Goal: Information Seeking & Learning: Learn about a topic

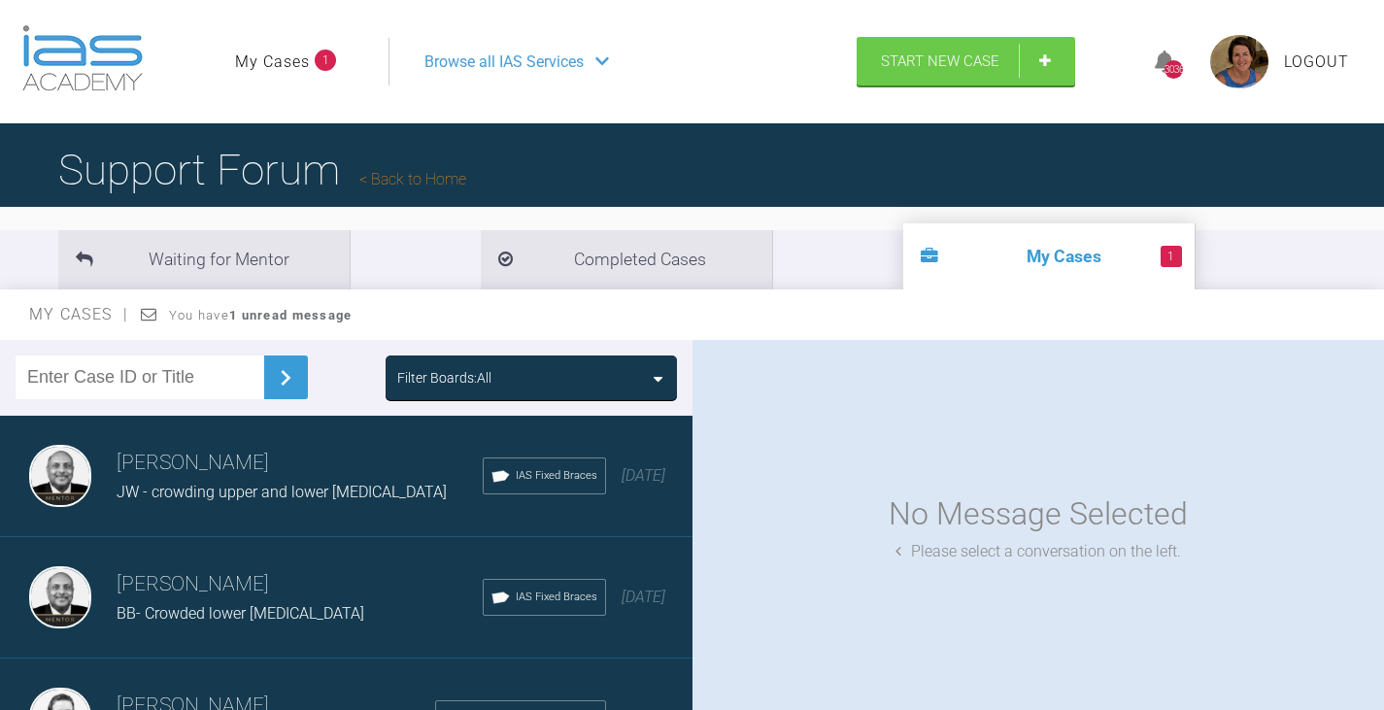
click at [651, 377] on div "Filter Boards: All" at bounding box center [531, 377] width 268 height 21
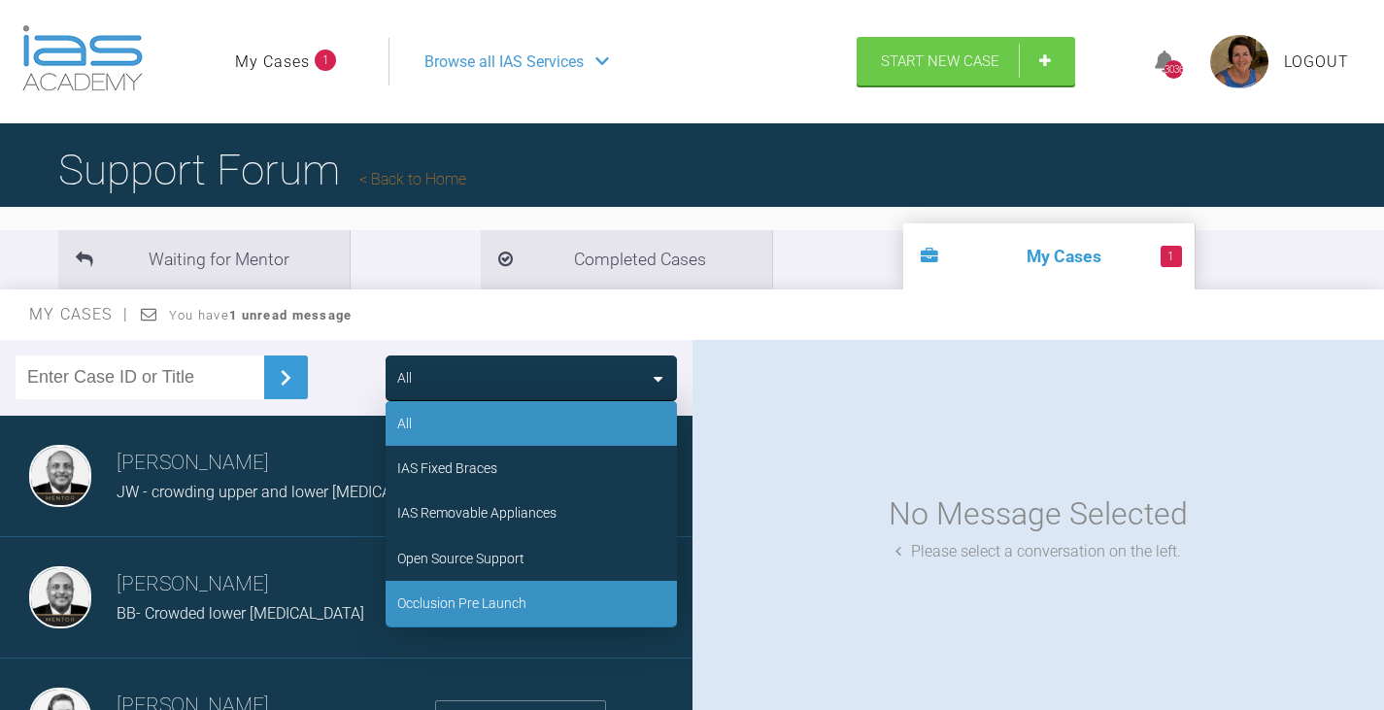
click at [495, 596] on div "Occlusion Pre Launch" at bounding box center [461, 603] width 129 height 21
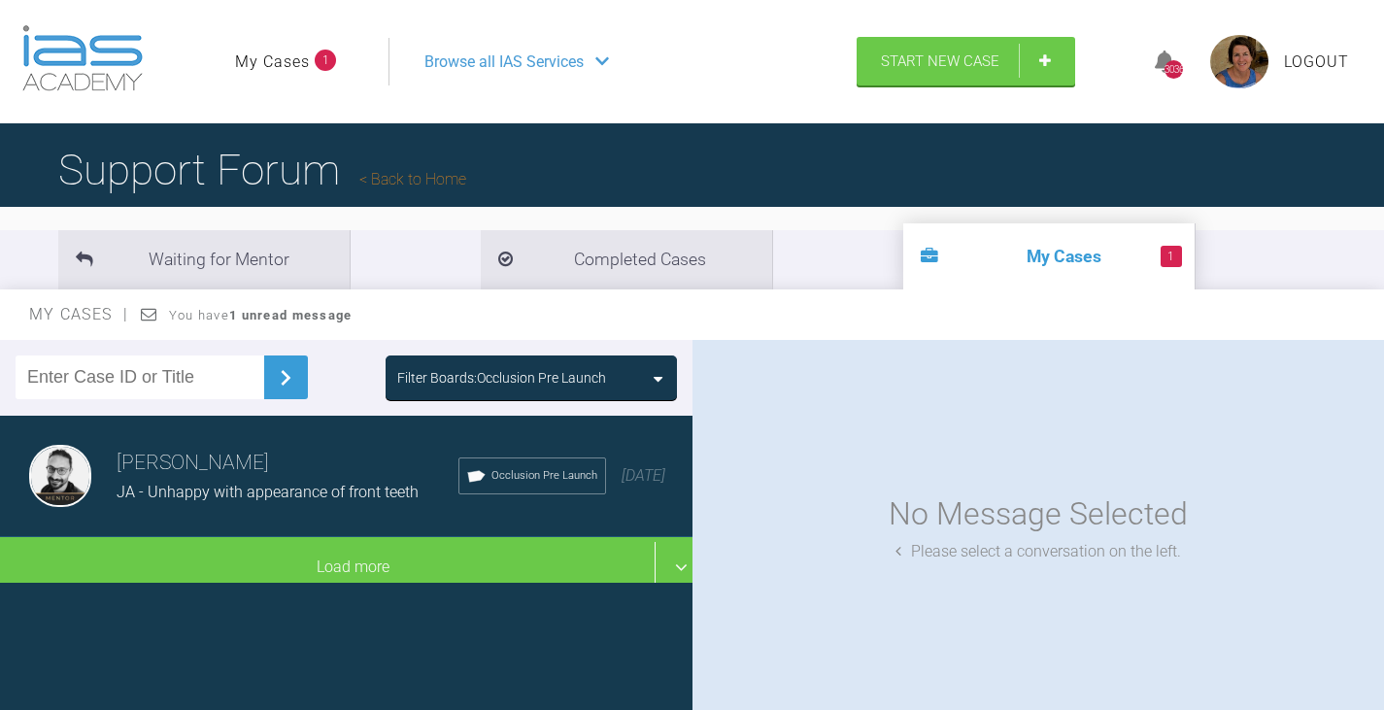
click at [651, 375] on div "Filter Boards: Occlusion Pre Launch" at bounding box center [531, 377] width 268 height 21
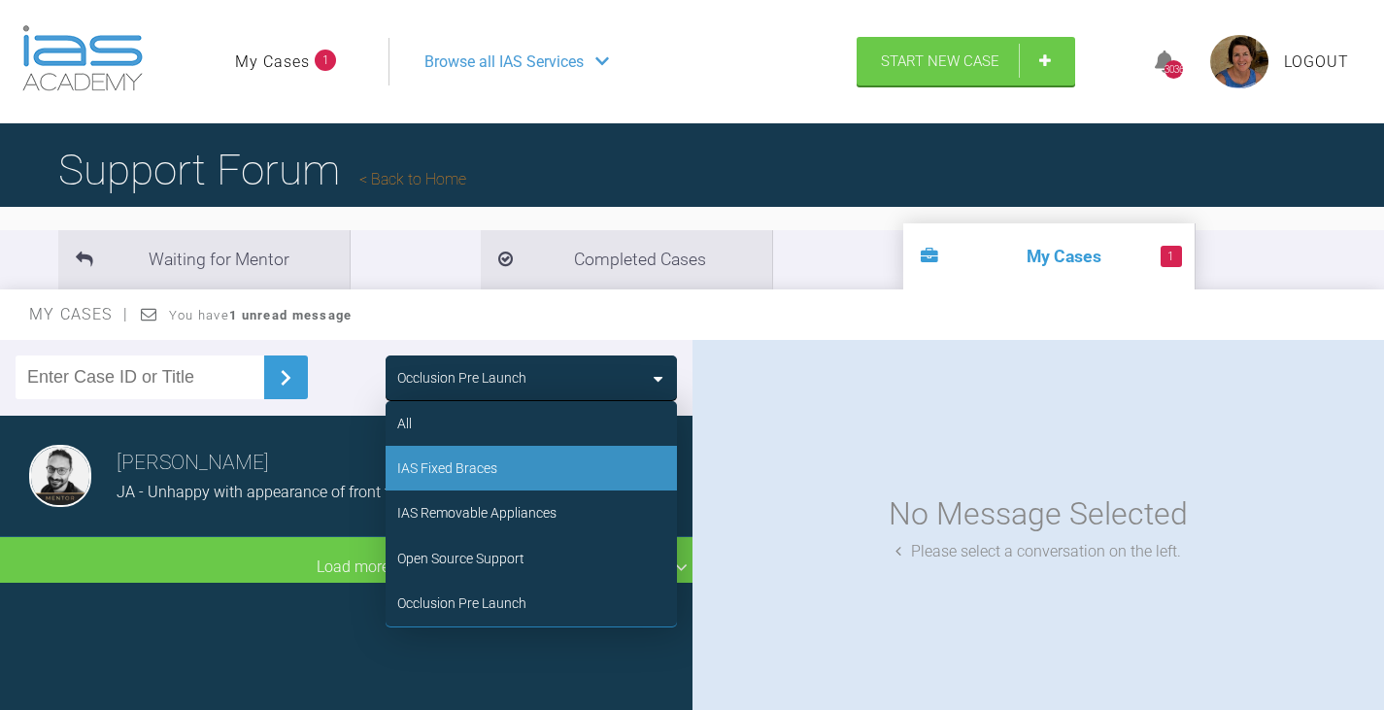
click at [525, 466] on div "IAS Fixed Braces" at bounding box center [531, 468] width 291 height 45
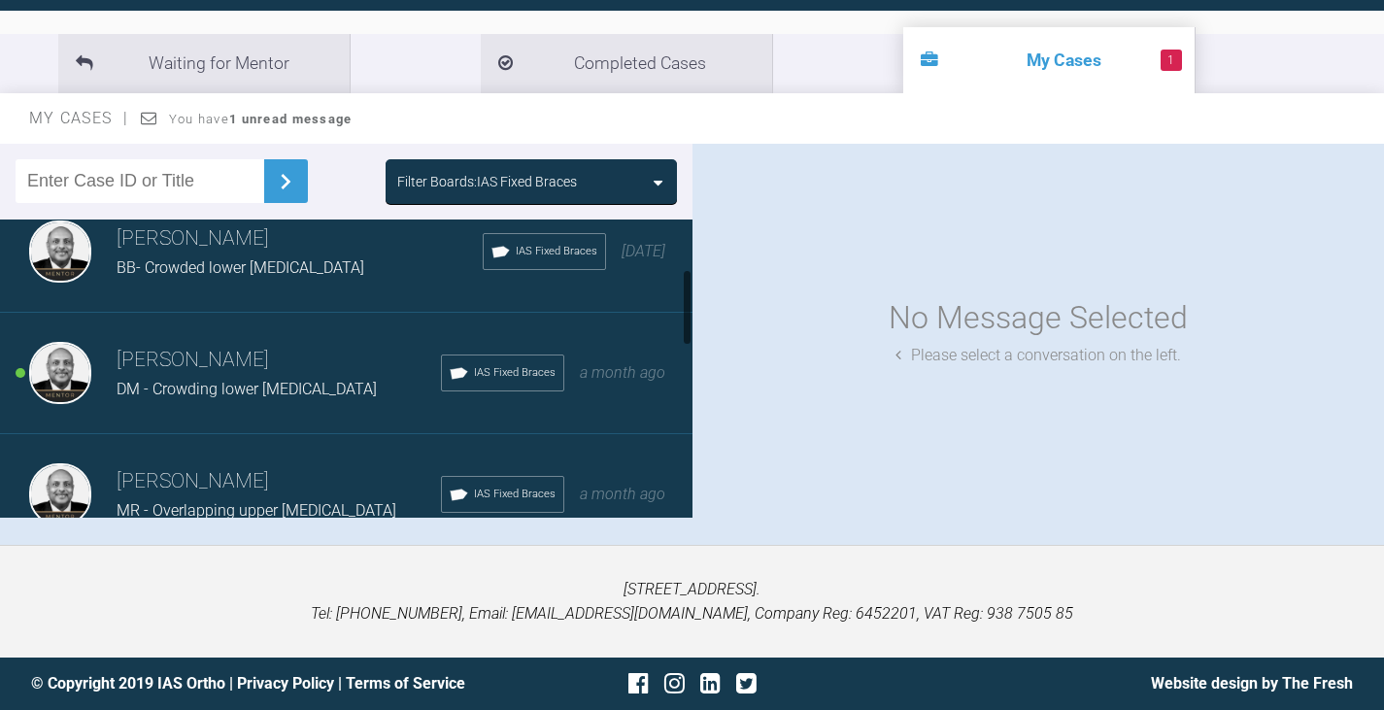
scroll to position [194, 0]
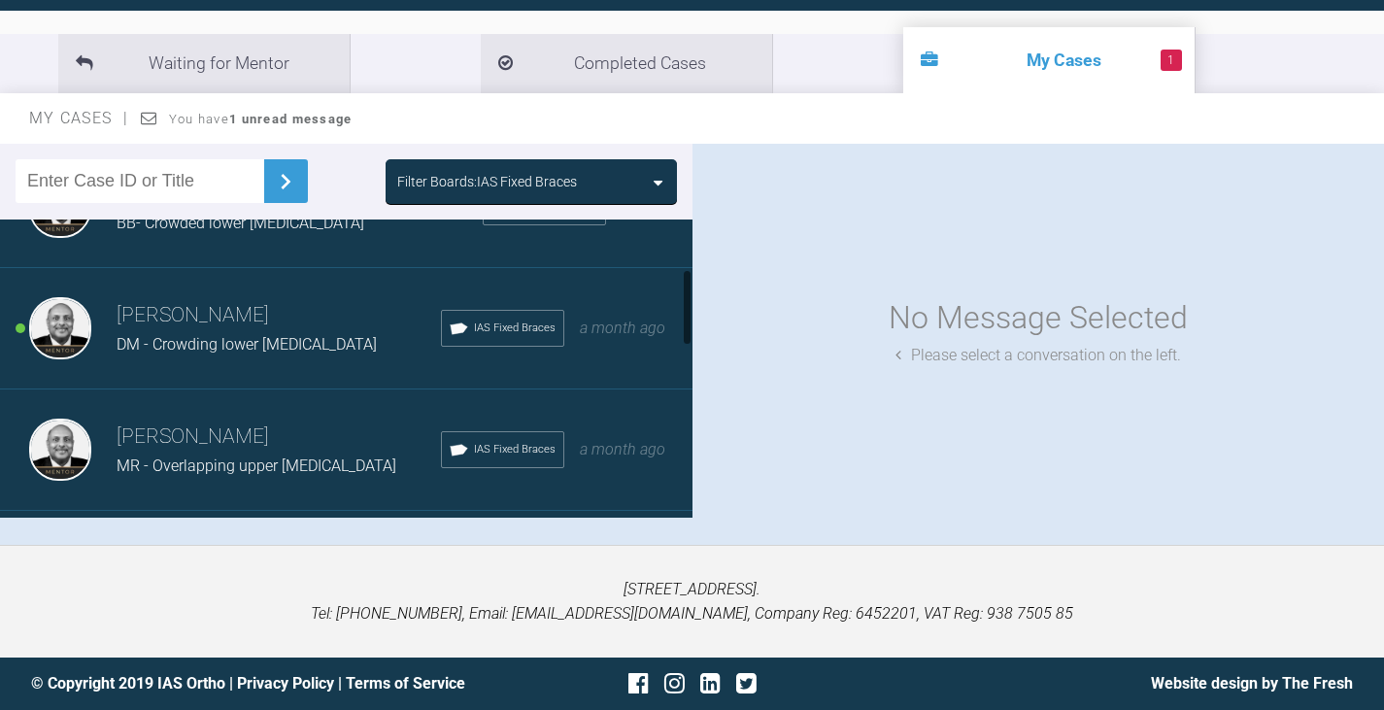
click at [295, 320] on h3 "[PERSON_NAME]" at bounding box center [279, 315] width 324 height 33
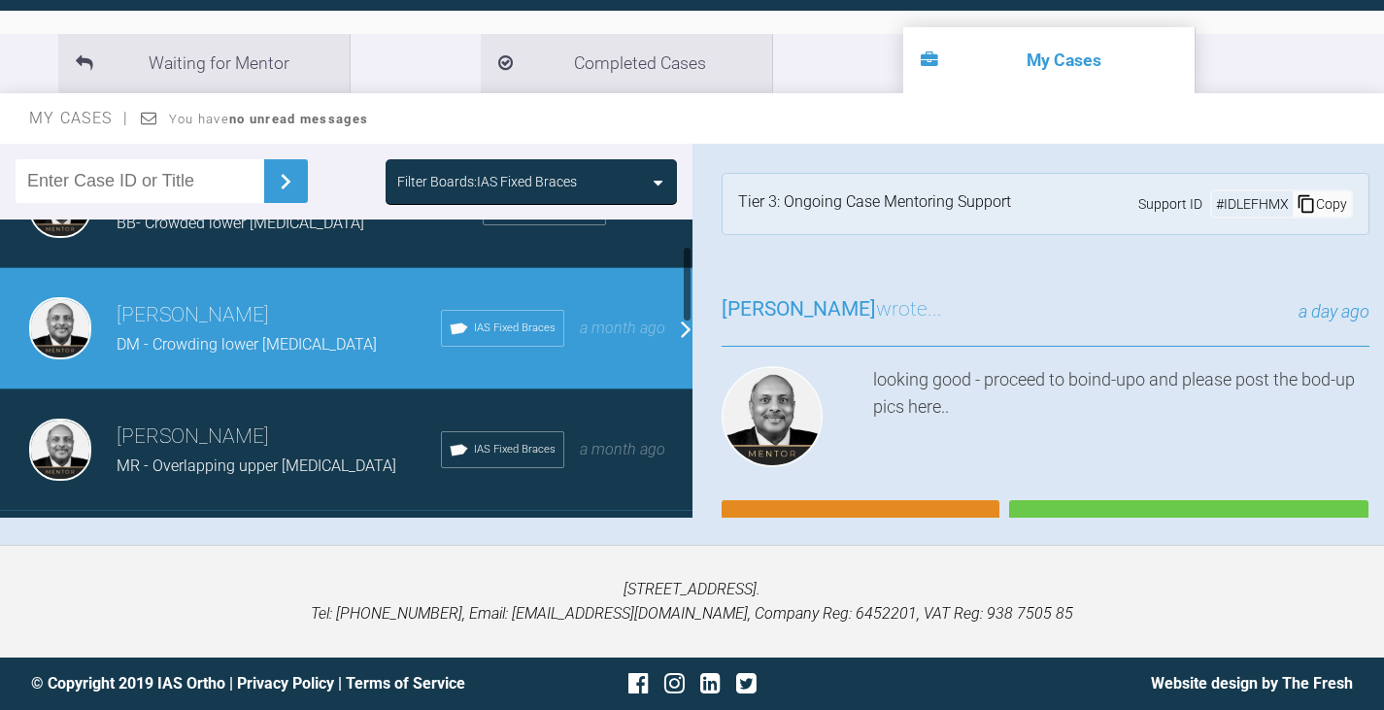
scroll to position [0, 0]
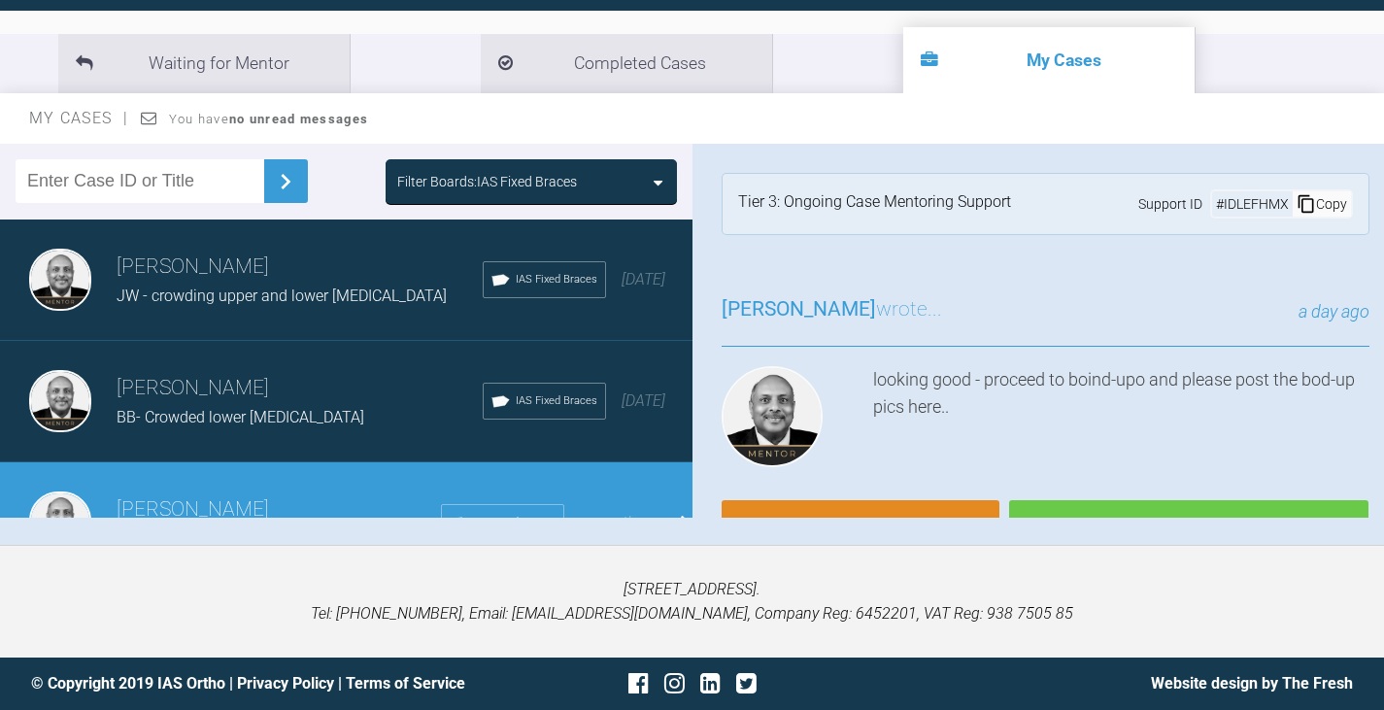
click at [300, 407] on div "BB- Crowded lower [MEDICAL_DATA]" at bounding box center [300, 417] width 366 height 25
